Goal: Use online tool/utility

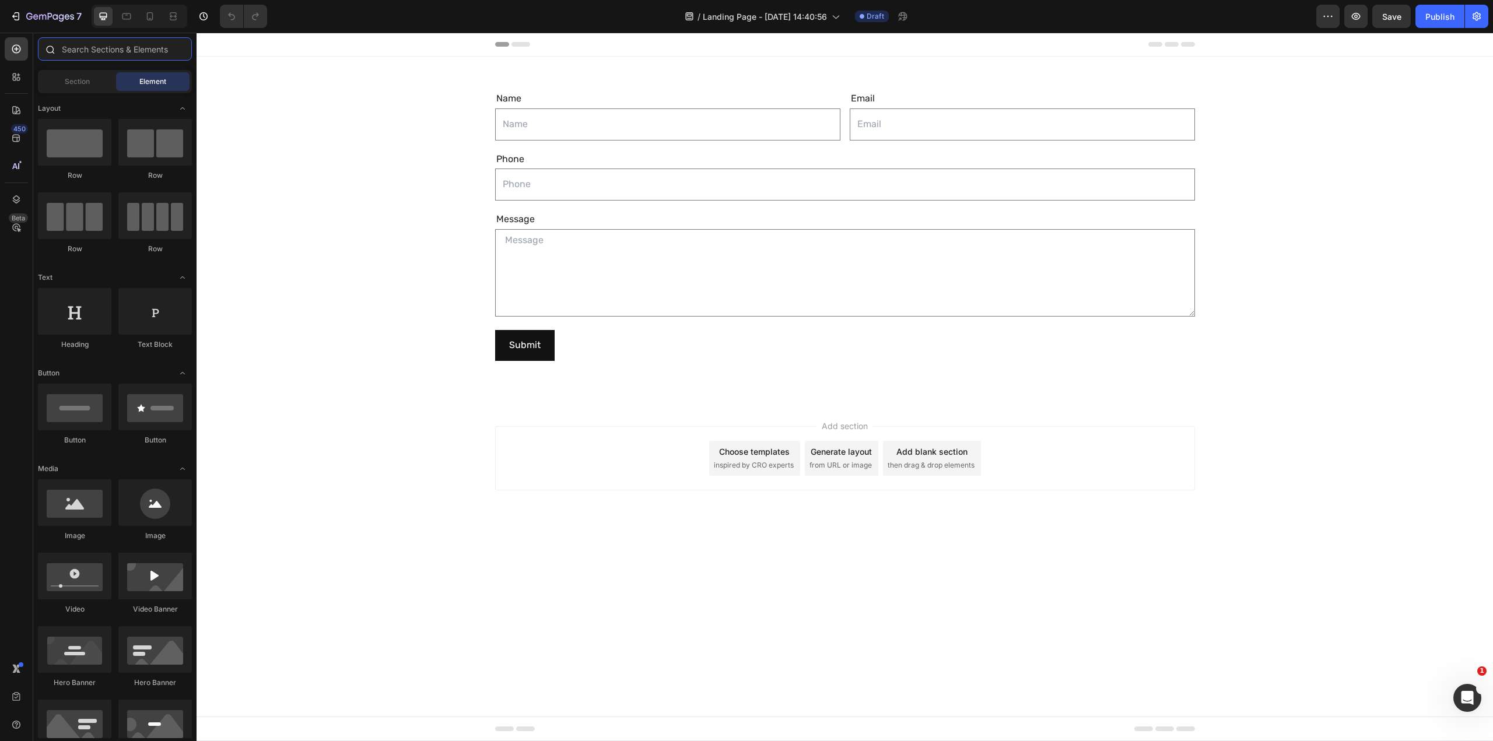
click at [90, 48] on input "text" at bounding box center [115, 48] width 154 height 23
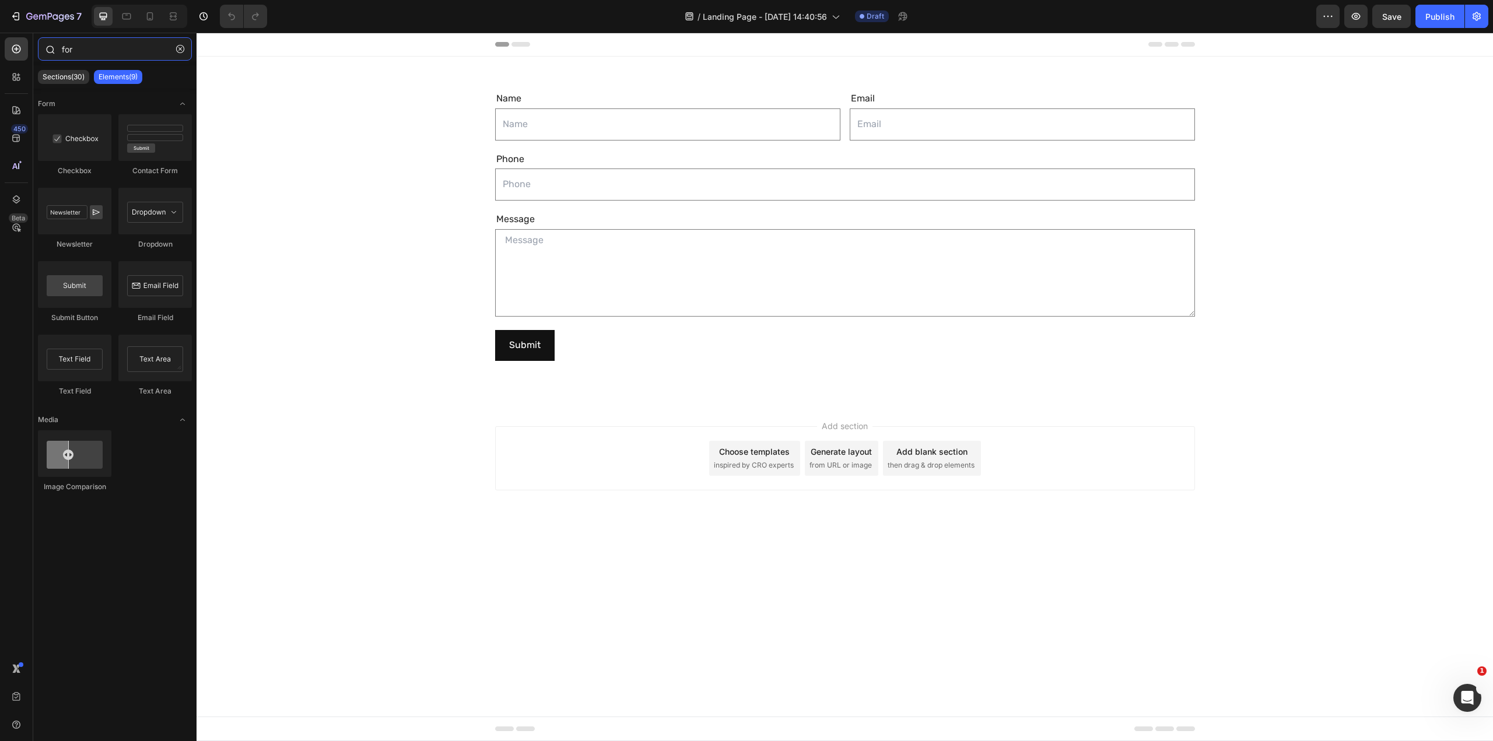
type input "form"
click at [1219, 251] on div "Name Text Block Text Field Email Text Block Email Field Row Phone Text Block Te…" at bounding box center [845, 229] width 1296 height 309
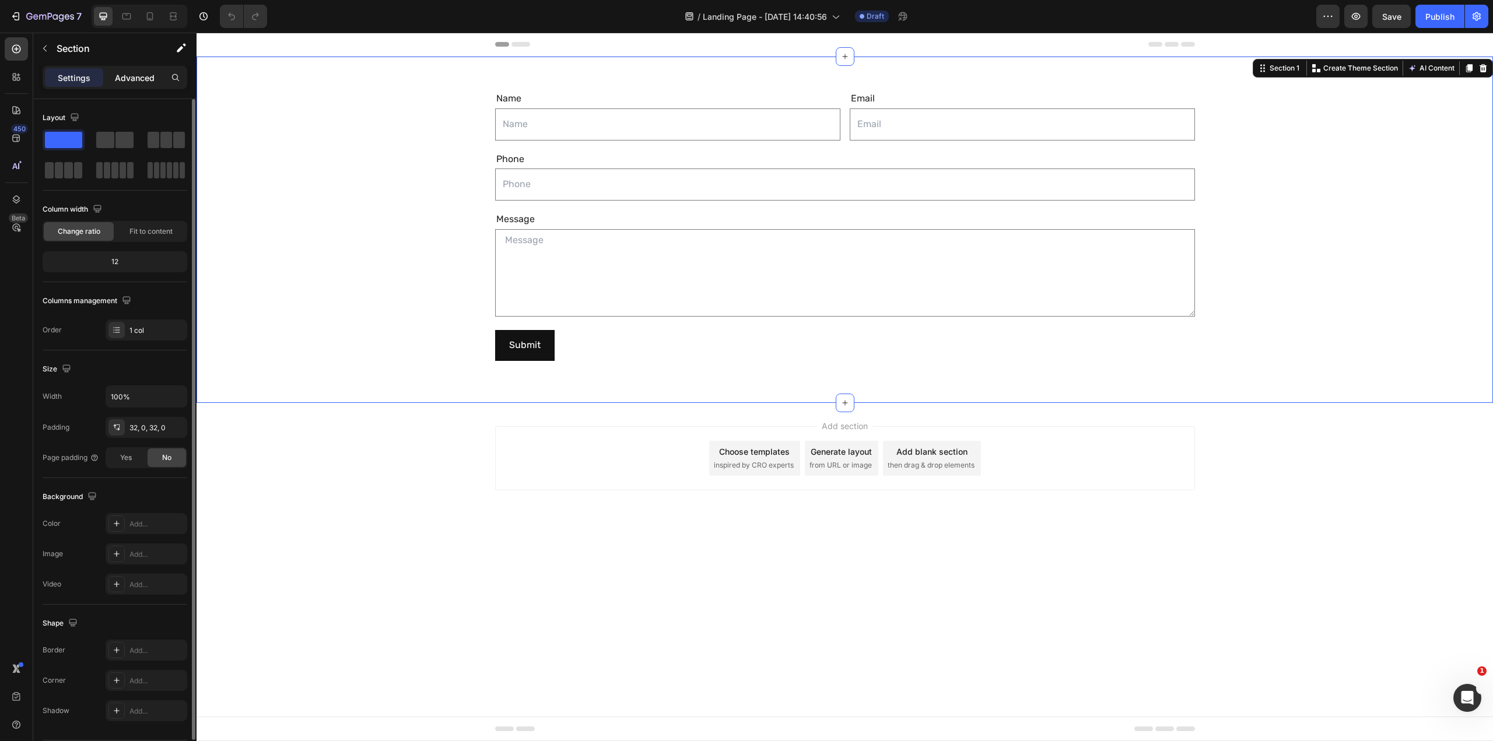
click at [128, 78] on p "Advanced" at bounding box center [135, 78] width 40 height 12
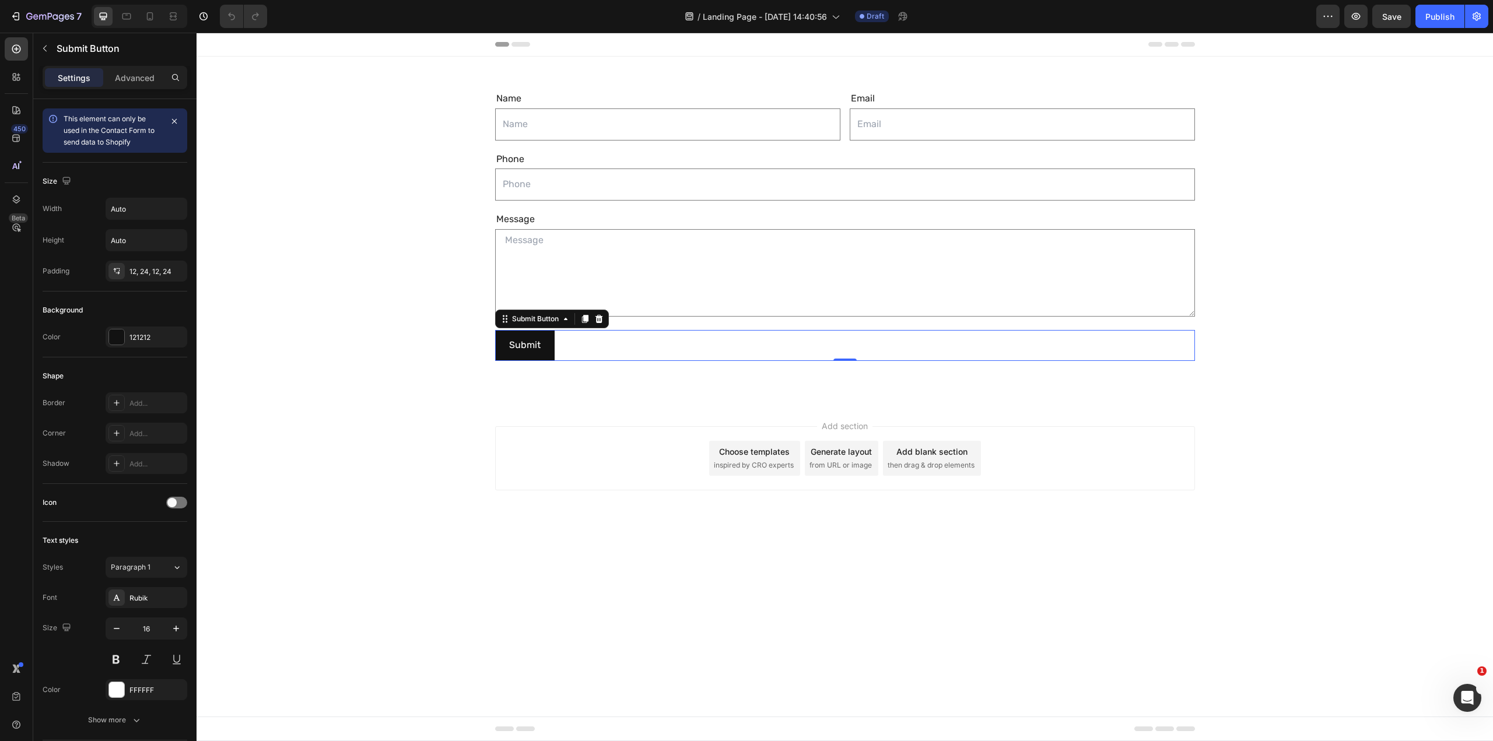
click at [612, 353] on div "Submit Submit Button 0" at bounding box center [845, 345] width 700 height 31
click at [140, 75] on p "Advanced" at bounding box center [135, 78] width 40 height 12
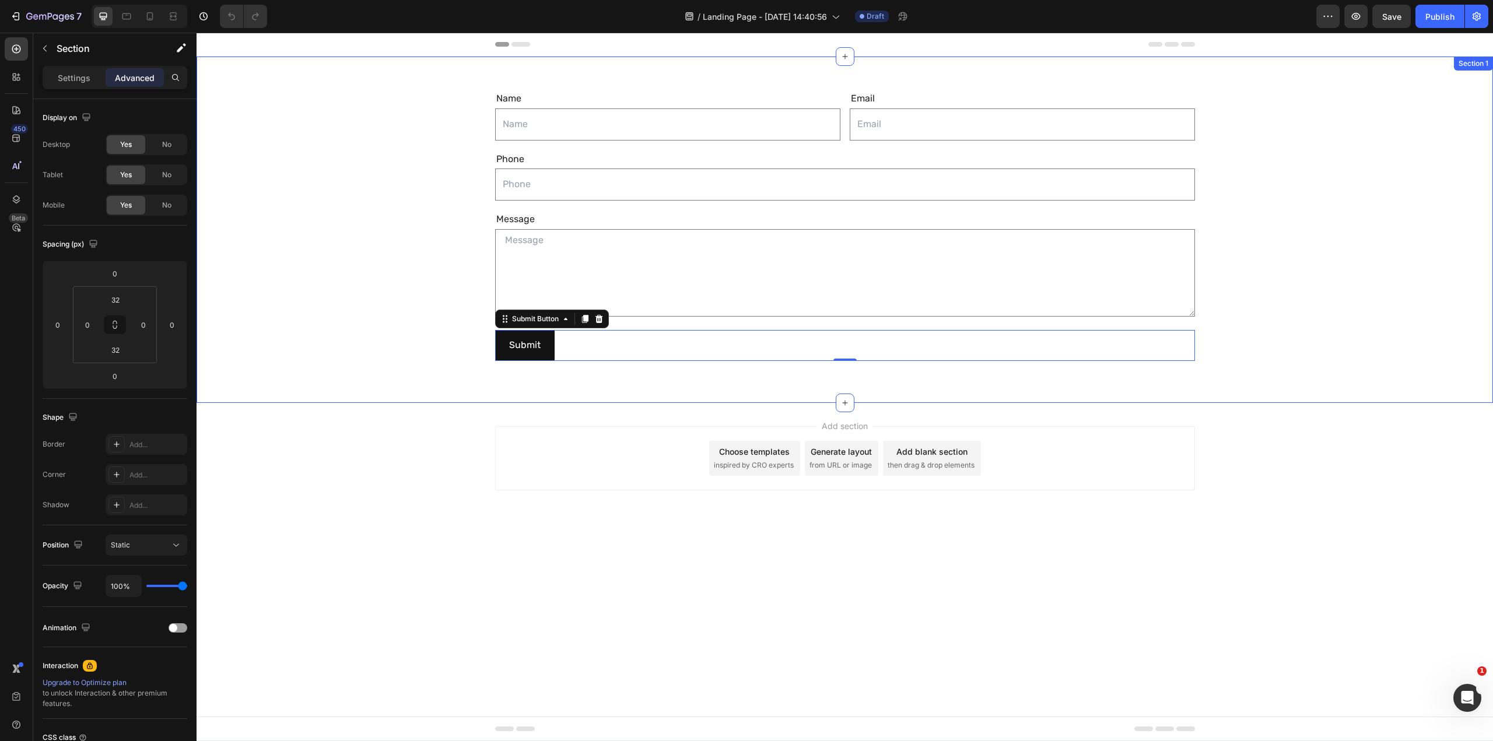
click at [1214, 306] on div "Name Text Block Text Field Email Text Block Email Field Row Phone Text Block Te…" at bounding box center [845, 229] width 1296 height 309
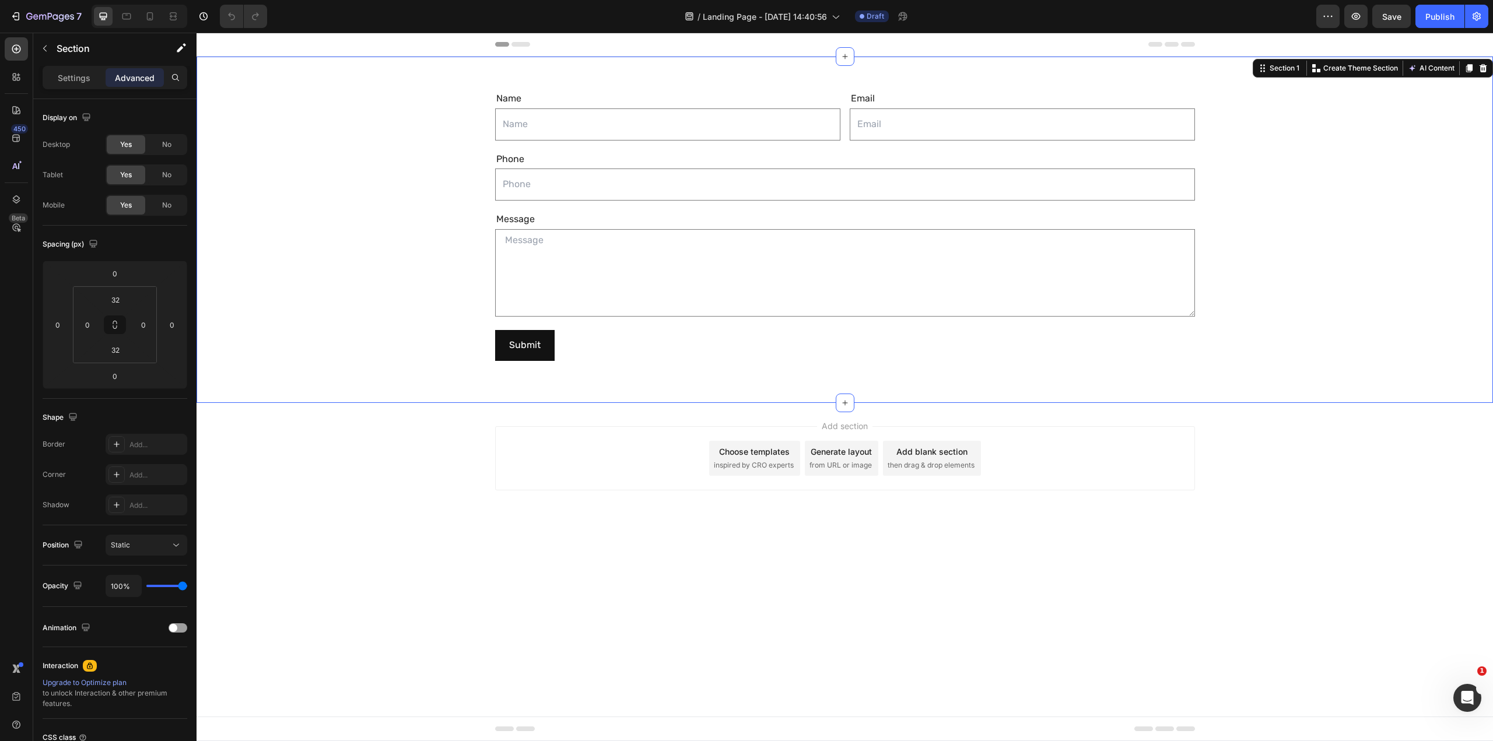
click at [1279, 156] on div "Name Text Block Text Field Email Text Block Email Field Row Phone Text Block Te…" at bounding box center [845, 229] width 1296 height 309
click at [65, 76] on p "Settings" at bounding box center [74, 78] width 33 height 12
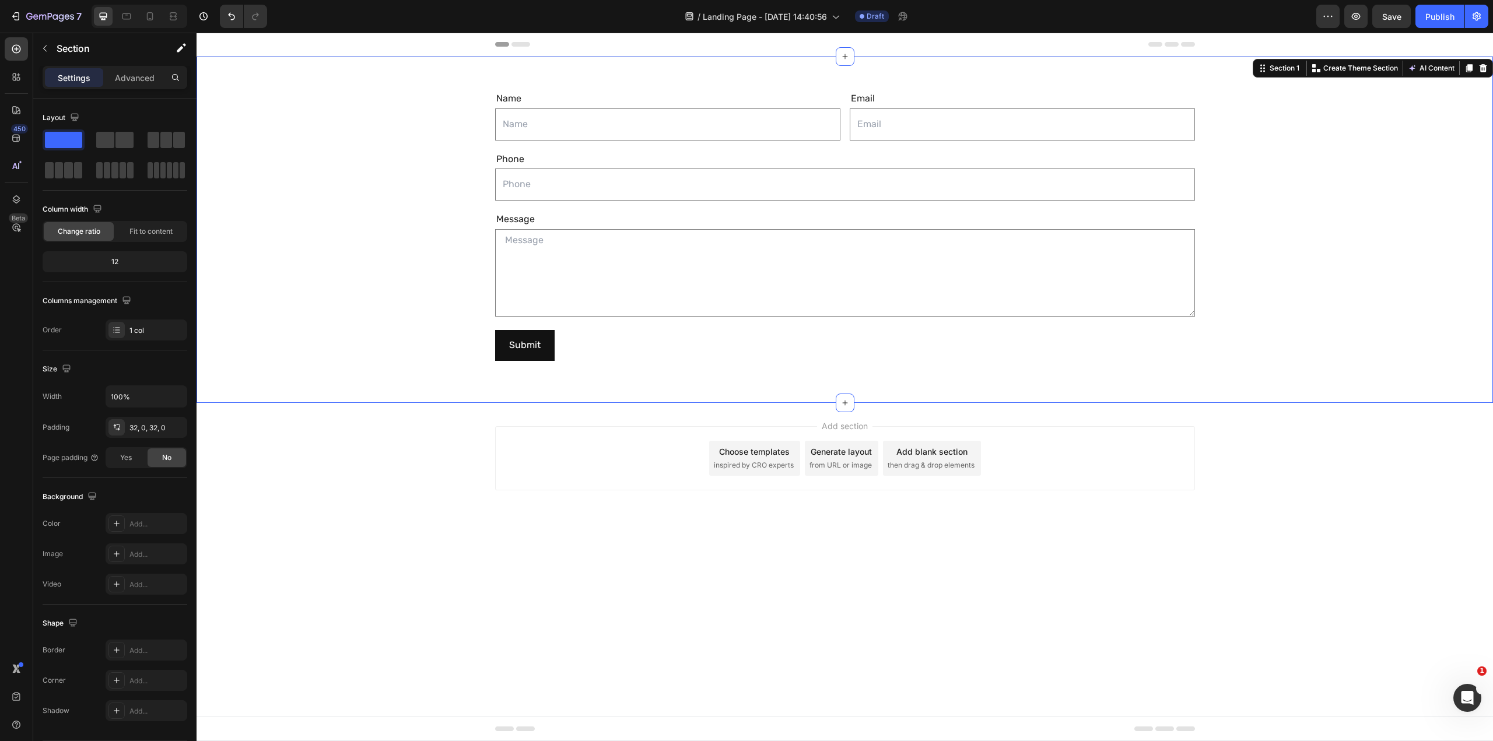
click at [1198, 352] on div "Name Text Block Text Field Email Text Block Email Field Row Phone Text Block Te…" at bounding box center [845, 229] width 1296 height 309
